Goal: Information Seeking & Learning: Learn about a topic

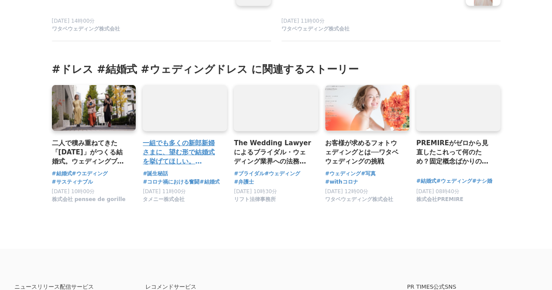
scroll to position [4227, 0]
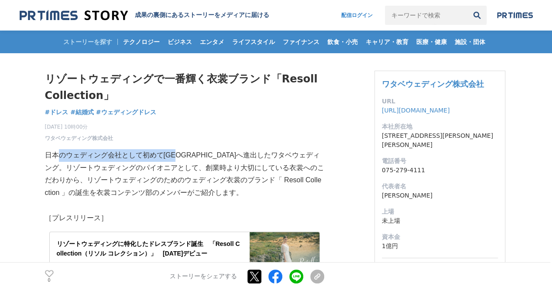
drag, startPoint x: 56, startPoint y: 156, endPoint x: 196, endPoint y: 156, distance: 140.2
click at [194, 156] on p "日本のウェディング会社として初めて[GEOGRAPHIC_DATA]へ進出したワタベウェディング。リゾートウェディングのパイオニアとして、創業時より大切にして…" at bounding box center [184, 174] width 279 height 50
click at [197, 155] on p "日本のウェディング会社として初めて[GEOGRAPHIC_DATA]へ進出したワタベウェディング。リゾートウェディングのパイオニアとして、創業時より大切にして…" at bounding box center [184, 174] width 279 height 50
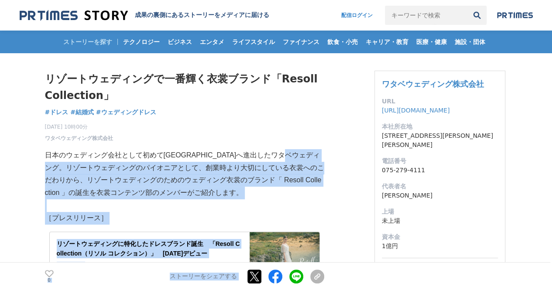
drag, startPoint x: 52, startPoint y: 168, endPoint x: 321, endPoint y: 182, distance: 268.5
click at [322, 182] on p "日本のウェディング会社として初めて[GEOGRAPHIC_DATA]へ進出したワタベウェディング。リゾートウェディングのパイオニアとして、創業時より大切にして…" at bounding box center [184, 174] width 279 height 50
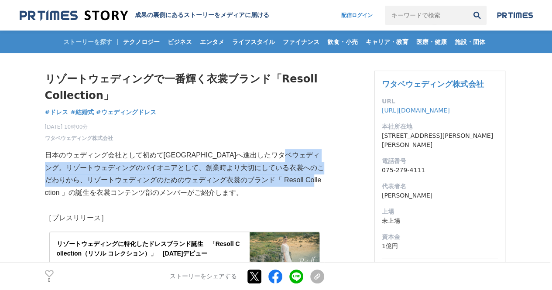
click at [193, 178] on p "日本のウェディング会社として初めて[GEOGRAPHIC_DATA]へ進出したワタベウェディング。リゾートウェディングのパイオニアとして、創業時より大切にして…" at bounding box center [184, 174] width 279 height 50
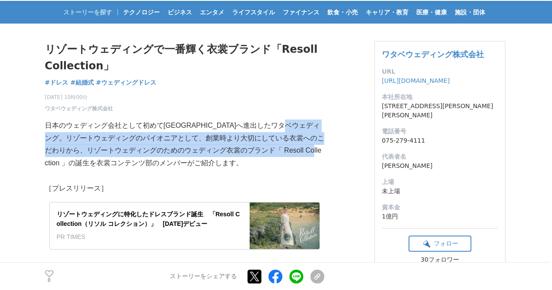
scroll to position [44, 0]
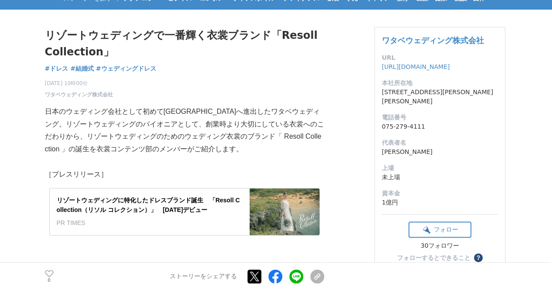
click at [159, 153] on p "日本のウェディング会社として初めて[GEOGRAPHIC_DATA]へ進出したワタベウェディング。リゾートウェディングのパイオニアとして、創業時より大切にして…" at bounding box center [184, 131] width 279 height 50
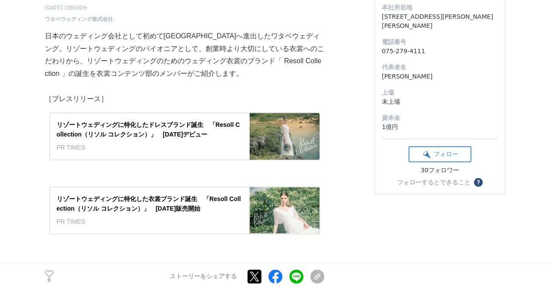
scroll to position [131, 0]
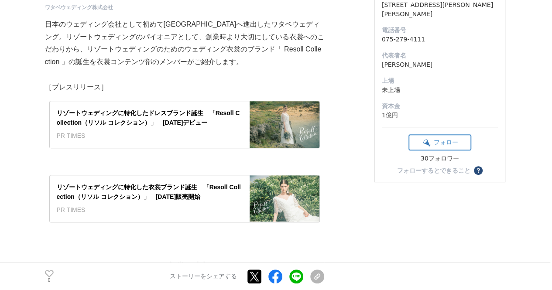
click at [141, 116] on div "リゾートウェディングに特化したドレスブランド誕生　「Resoll Collection（リソル コレクション）」　[DATE]デビュー" at bounding box center [150, 118] width 186 height 20
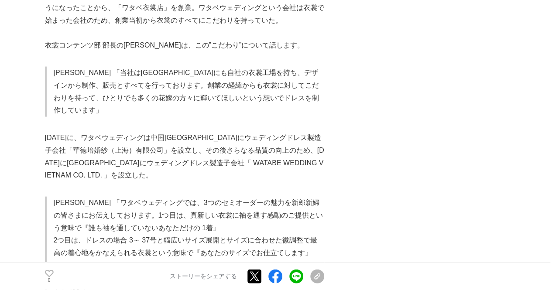
scroll to position [917, 0]
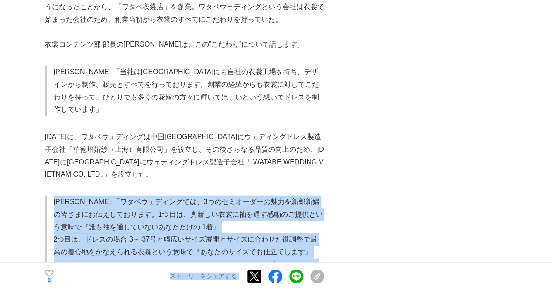
drag, startPoint x: 54, startPoint y: 200, endPoint x: 357, endPoint y: 217, distance: 303.6
click at [207, 204] on p "[PERSON_NAME] 「ワタベウェディングでは、3つのセミオーダーの魅力を新郎新婦の皆さまにお伝えしております。1つ目は、真新しい衣裳に袖を通す感動のご…" at bounding box center [189, 215] width 271 height 38
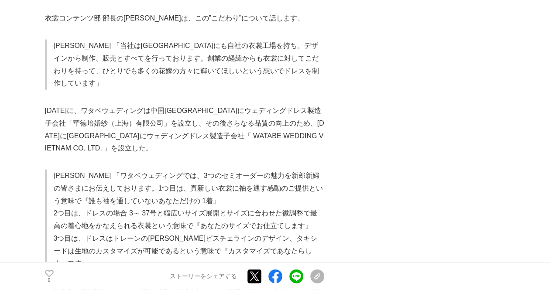
scroll to position [961, 0]
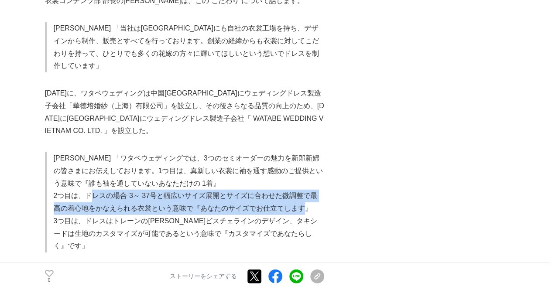
drag, startPoint x: 94, startPoint y: 191, endPoint x: 303, endPoint y: 203, distance: 209.5
click at [303, 203] on p "2つ目は、ドレスの場合 3～ 37号と幅広いサイズ展開とサイズに合わせた微調整で最高の着心地をかなえられる衣裳という意味で『あなたのサイズでお仕立てします』" at bounding box center [189, 202] width 271 height 25
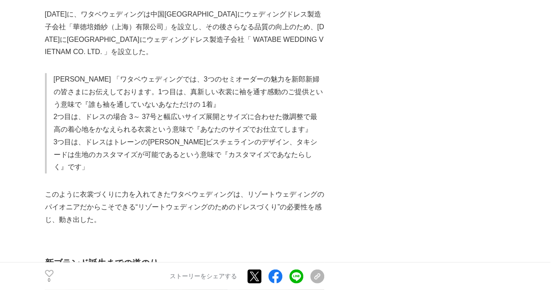
scroll to position [1048, 0]
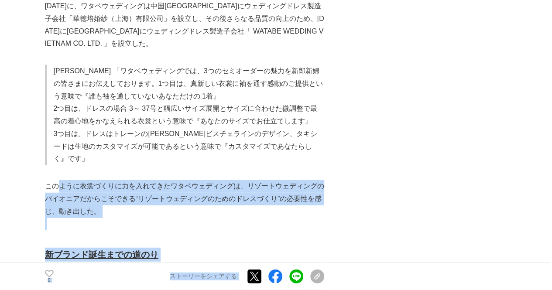
drag, startPoint x: 120, startPoint y: 179, endPoint x: 333, endPoint y: 210, distance: 215.4
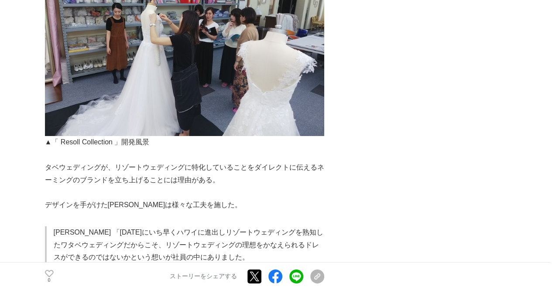
scroll to position [1441, 0]
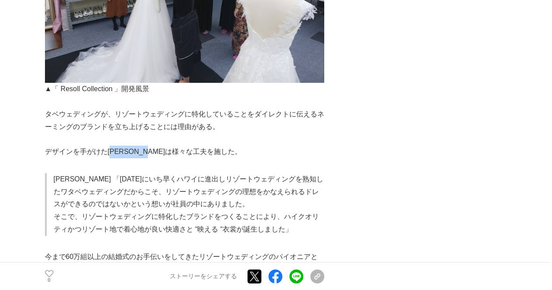
drag, startPoint x: 116, startPoint y: 138, endPoint x: 168, endPoint y: 137, distance: 52.0
click at [168, 146] on p "デザインを手がけた[PERSON_NAME]は様々な工夫を施した。" at bounding box center [184, 152] width 279 height 13
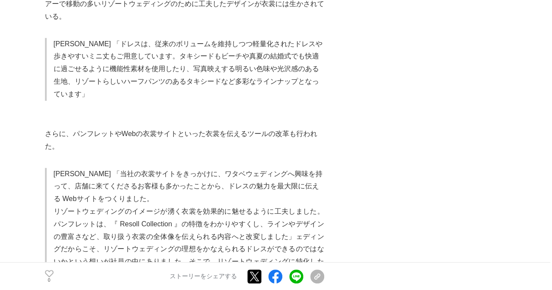
scroll to position [1747, 0]
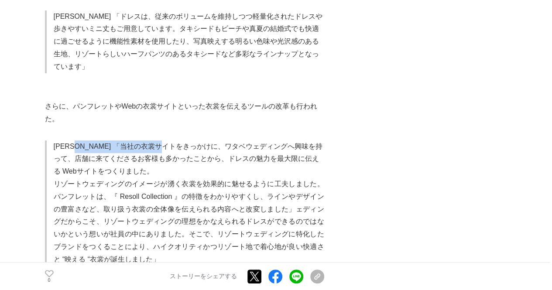
drag, startPoint x: 82, startPoint y: 117, endPoint x: 198, endPoint y: 124, distance: 116.4
click at [197, 141] on p "[PERSON_NAME] 「当社の衣裳サイトをきっかけに、ワタベウェディングへ興味を持って、店舗に来てくださるお客様も多かったことから、ドレスの魅力を最大限…" at bounding box center [189, 160] width 271 height 38
drag, startPoint x: 198, startPoint y: 124, endPoint x: 203, endPoint y: 124, distance: 5.2
click at [199, 141] on p "[PERSON_NAME] 「当社の衣裳サイトをきっかけに、ワタベウェディングへ興味を持って、店舗に来てくださるお客様も多かったことから、ドレスの魅力を最大限…" at bounding box center [189, 160] width 271 height 38
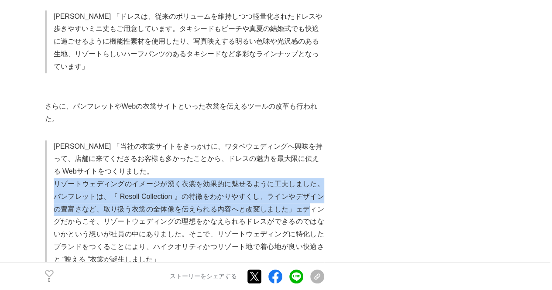
drag, startPoint x: 53, startPoint y: 153, endPoint x: 309, endPoint y: 178, distance: 257.5
click at [309, 178] on blockquote "高橋 「当社の衣裳サイトをきっかけに、ワタベウェディングへ興味を持って、店舗に来てくださるお客様も多かったことから、ドレスの魅力を最大限に伝える Webサイト…" at bounding box center [184, 204] width 279 height 126
click at [309, 178] on p "リゾートウェディングのイメージが湧く衣裳を効果的に魅せるように工夫しました。パンフレットは、『 Resoll Collection 』の特徴をわかりやすくし、…" at bounding box center [189, 222] width 271 height 88
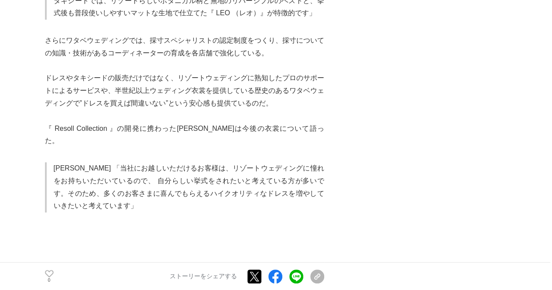
scroll to position [3755, 0]
